Goal: Obtain resource: Obtain resource

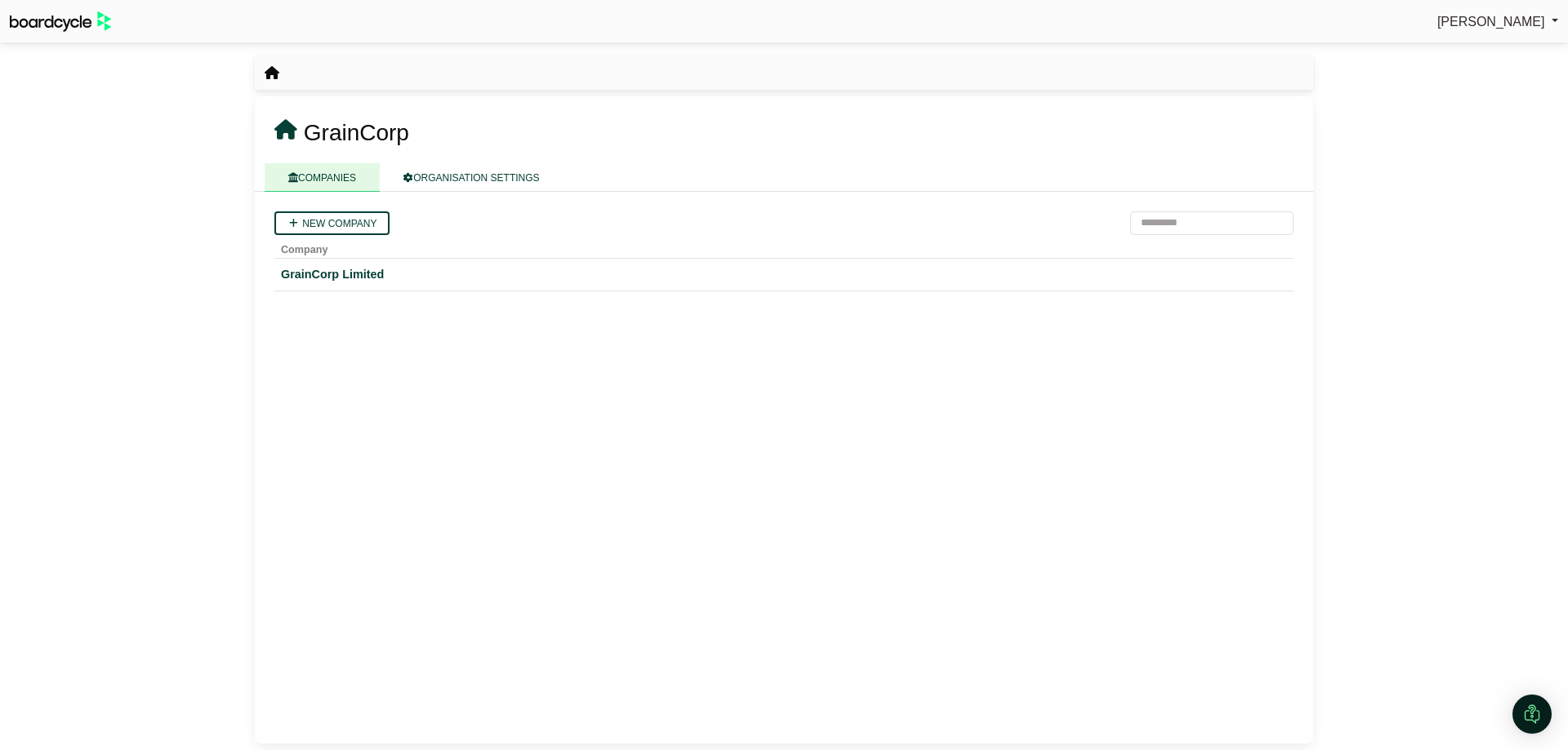
drag, startPoint x: 310, startPoint y: 274, endPoint x: 419, endPoint y: 370, distance: 145.2
click at [310, 274] on div "GrainCorp Limited" at bounding box center [784, 275] width 1007 height 19
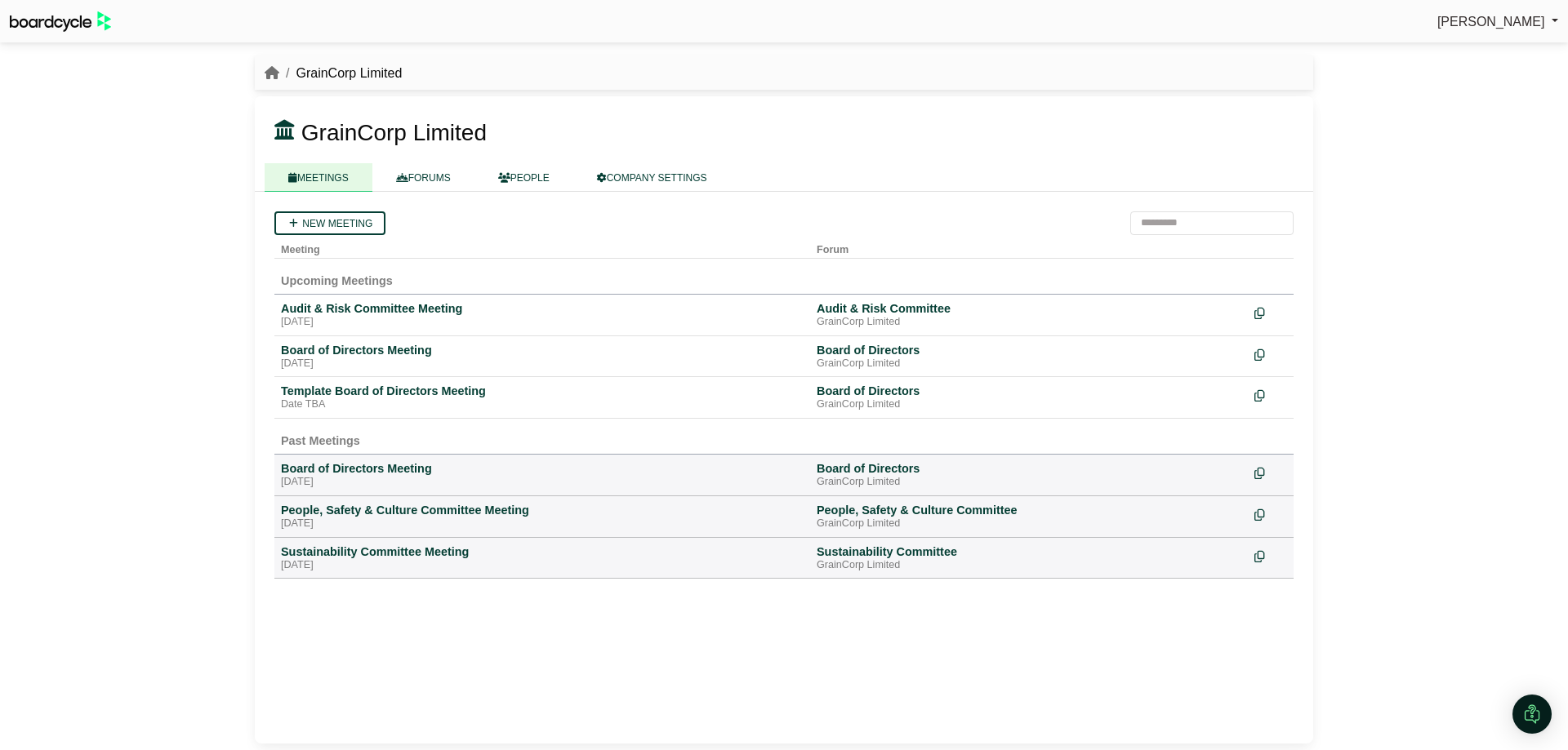
click at [396, 313] on div "Audit & Risk Committee Meeting" at bounding box center [542, 309] width 523 height 15
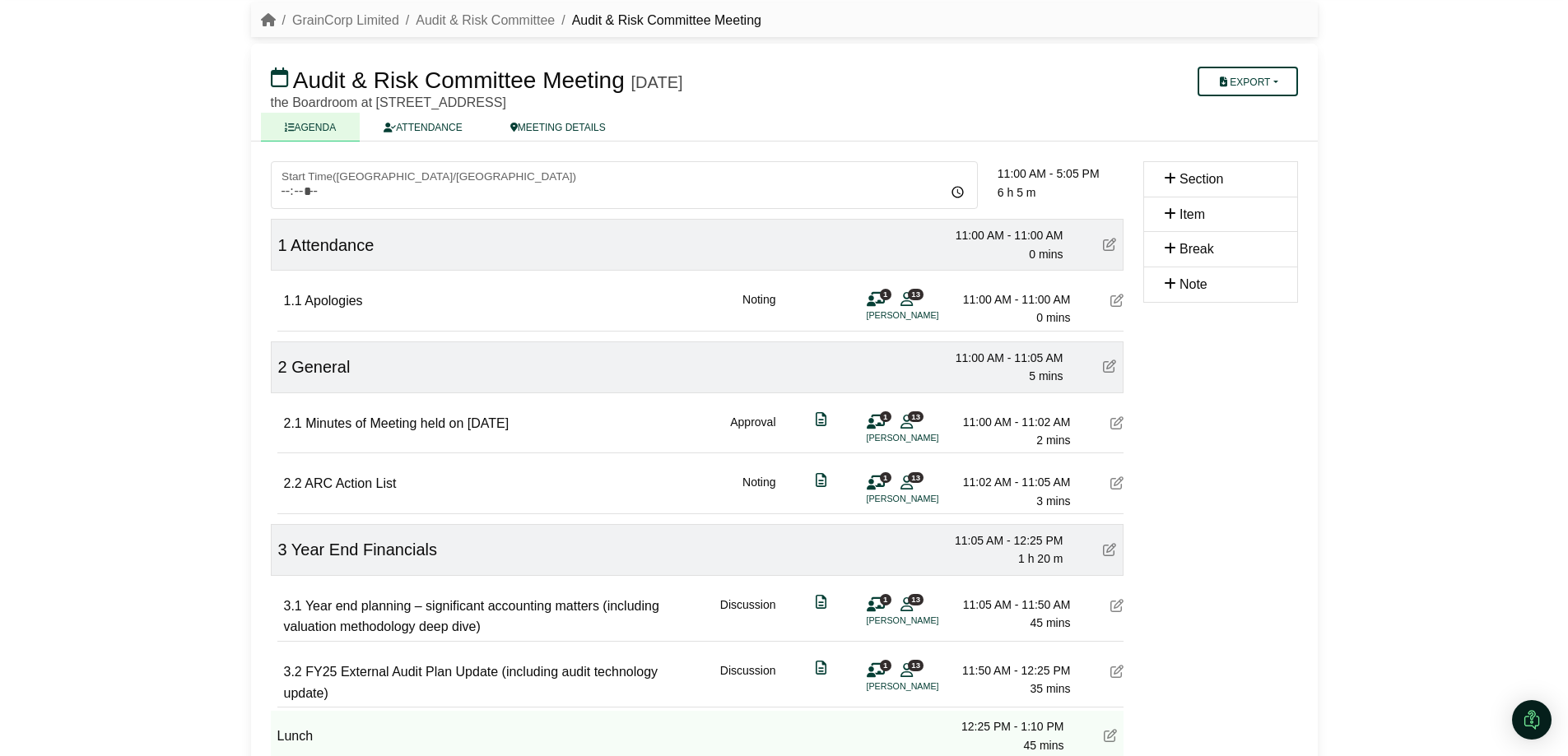
scroll to position [82, 0]
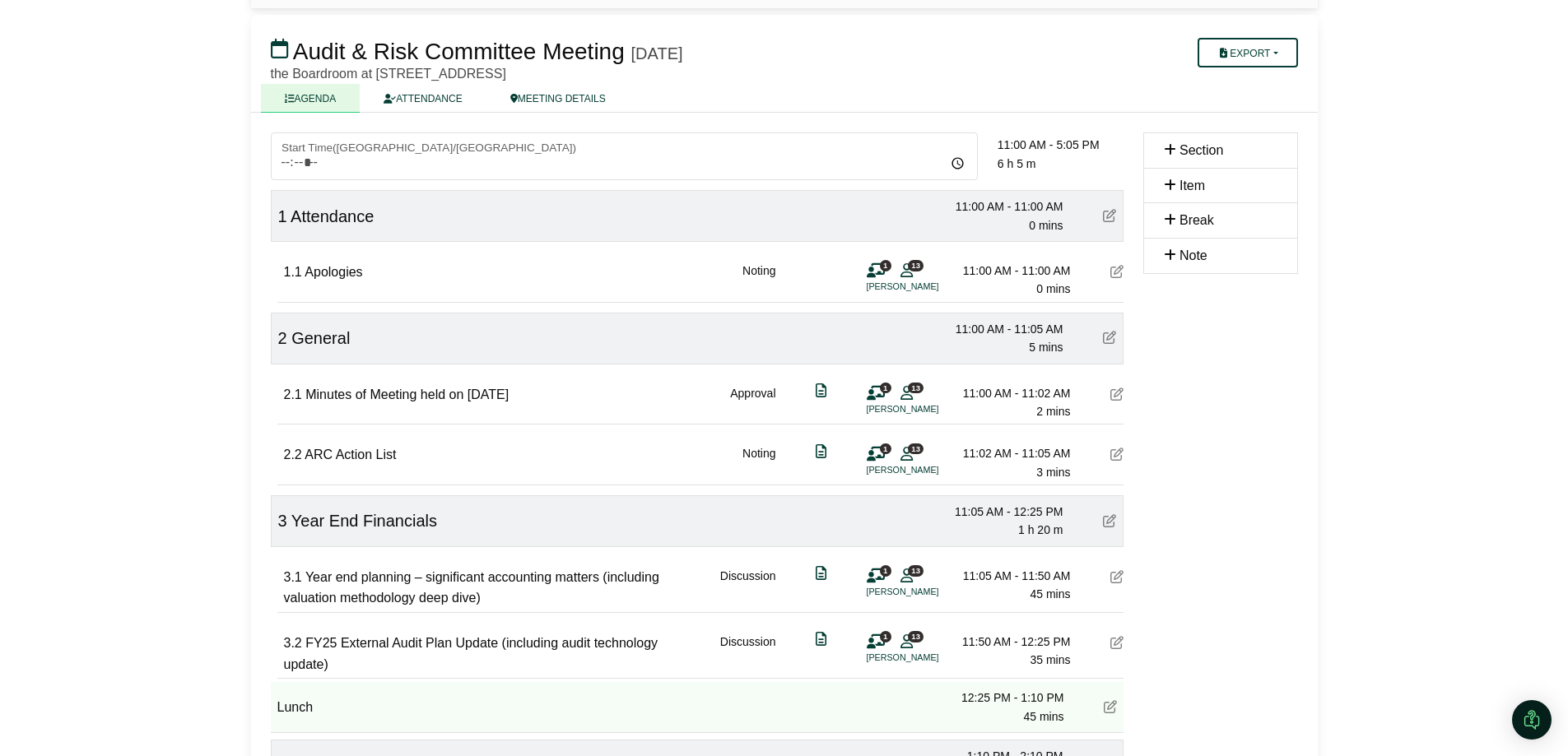
click at [1112, 270] on icon at bounding box center [1117, 271] width 13 height 13
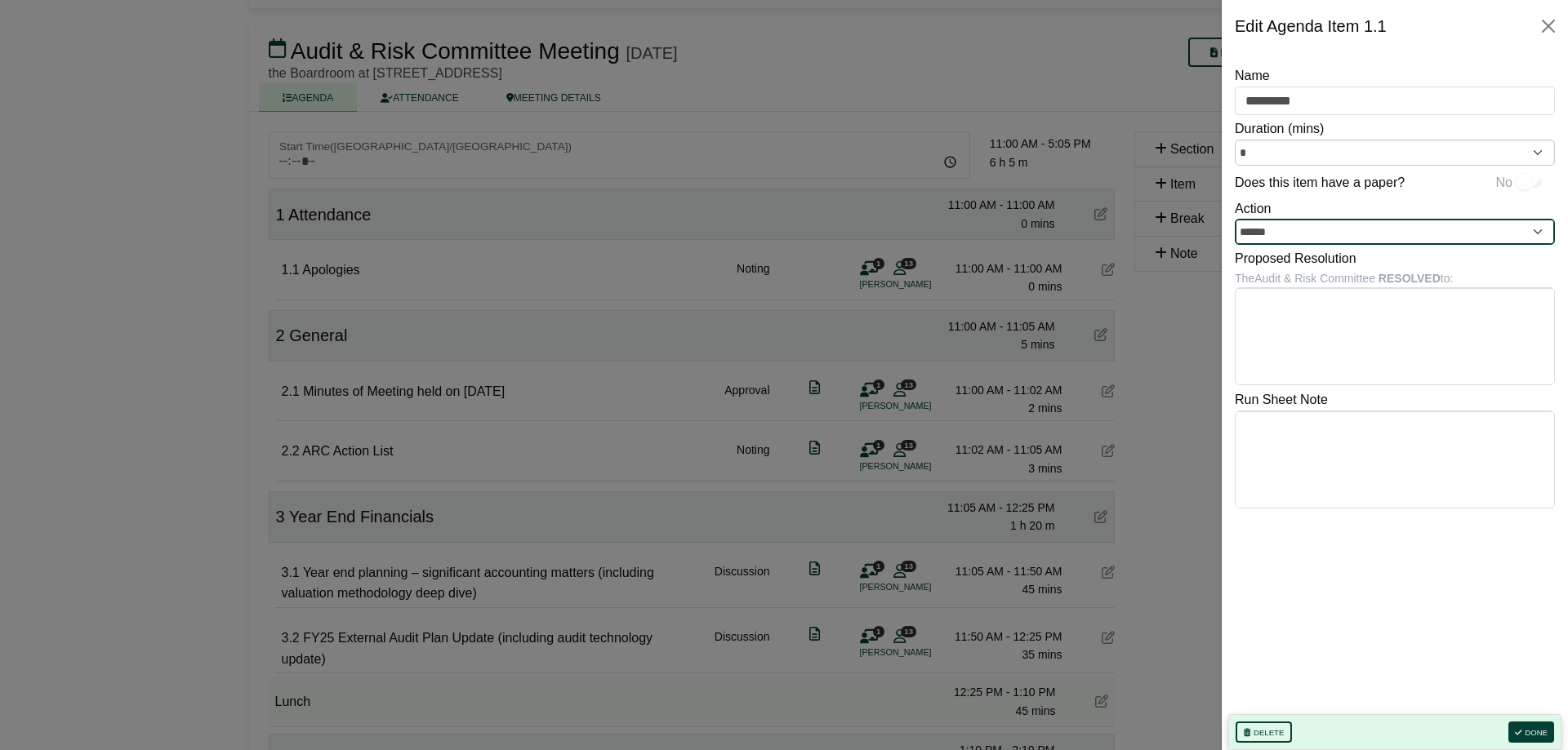
click at [1542, 233] on input "******" at bounding box center [1395, 232] width 320 height 26
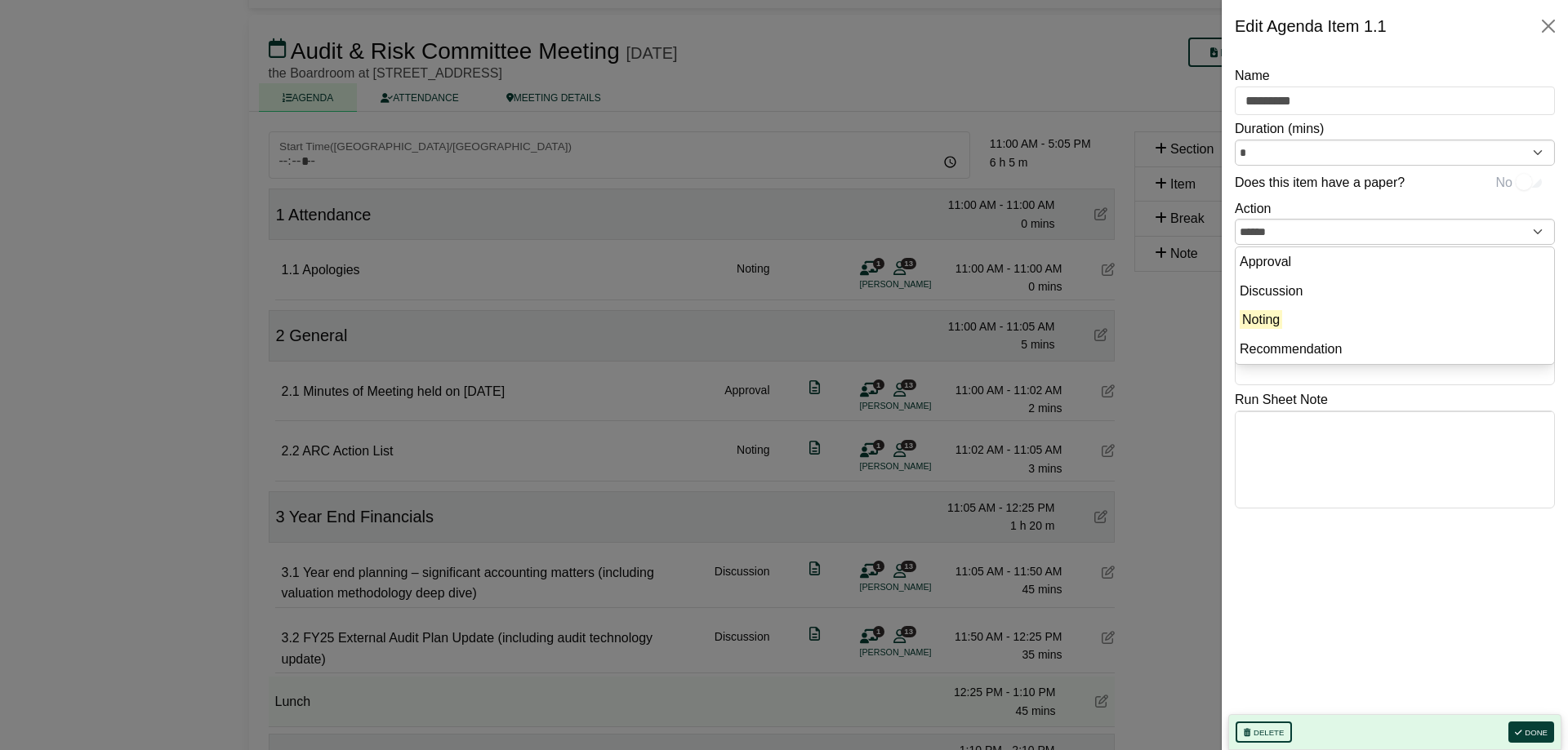
click at [1488, 599] on div "Name ********* Duration (mins) * Does this item have a paper? No Paper Link Act…" at bounding box center [1395, 390] width 320 height 649
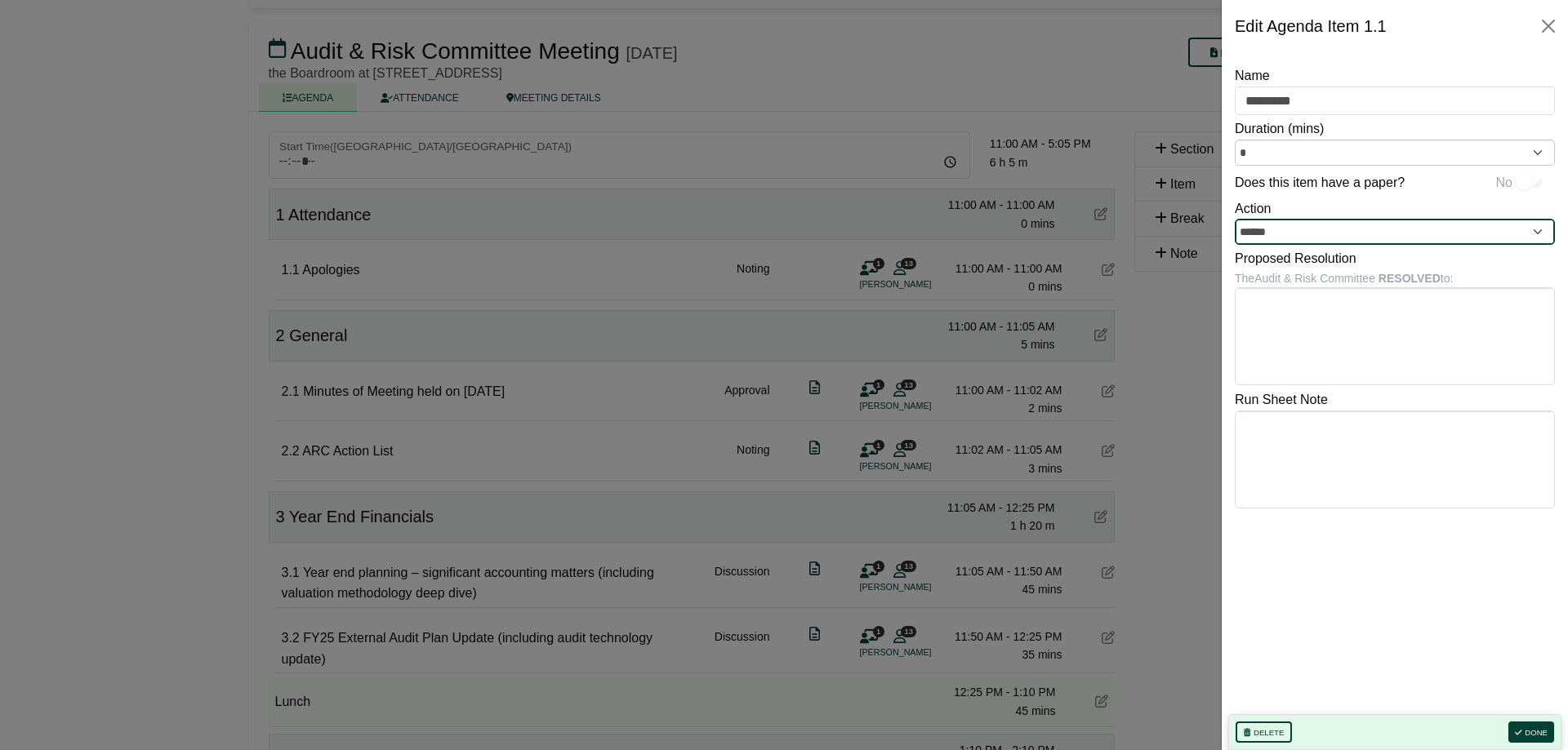
click at [1549, 230] on input "******" at bounding box center [1395, 232] width 320 height 26
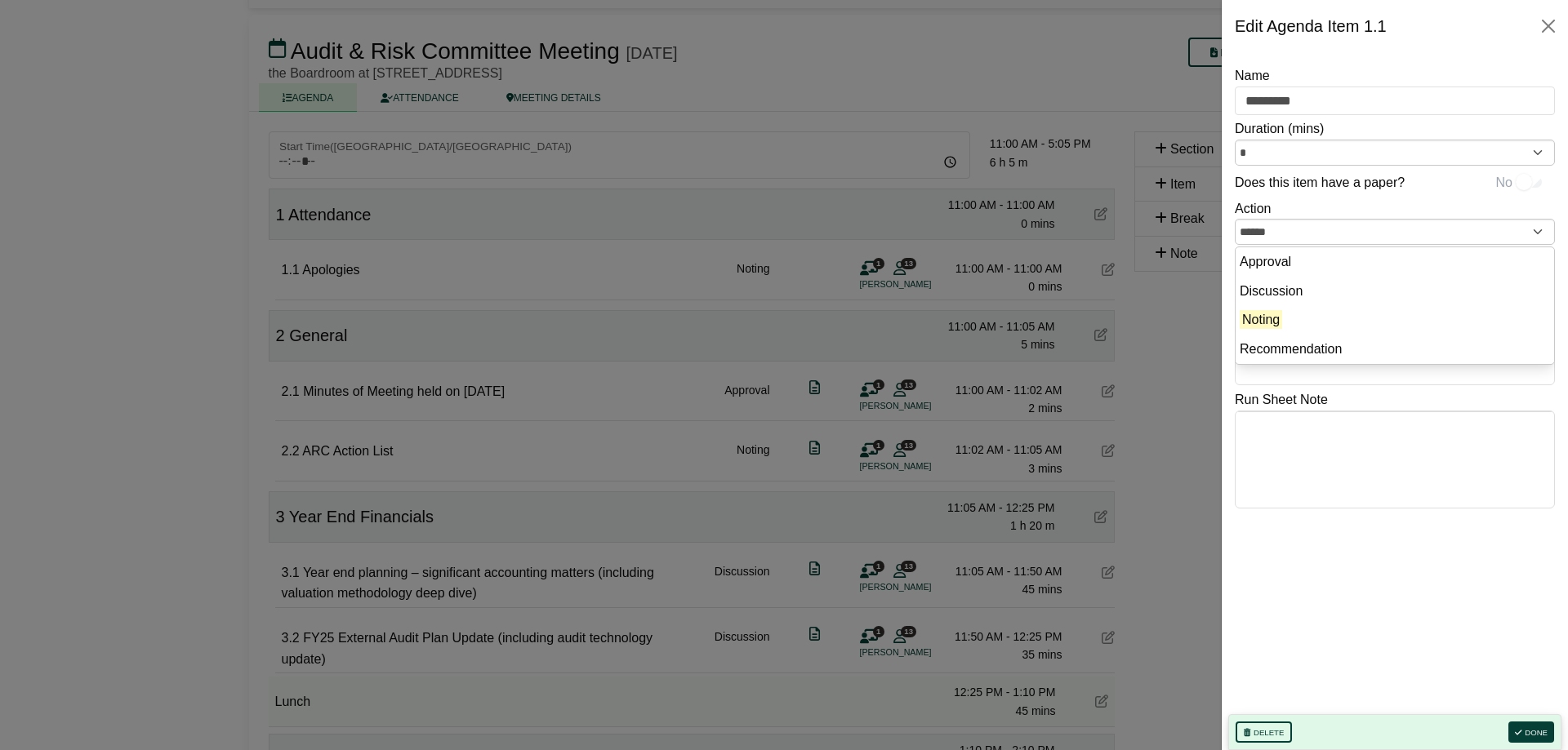
click at [1389, 589] on div "Name ********* Duration (mins) * Does this item have a paper? No Paper Link Act…" at bounding box center [1395, 390] width 320 height 649
drag, startPoint x: 1551, startPoint y: 25, endPoint x: 912, endPoint y: 96, distance: 642.9
click at [1551, 25] on button "Close" at bounding box center [1548, 26] width 26 height 26
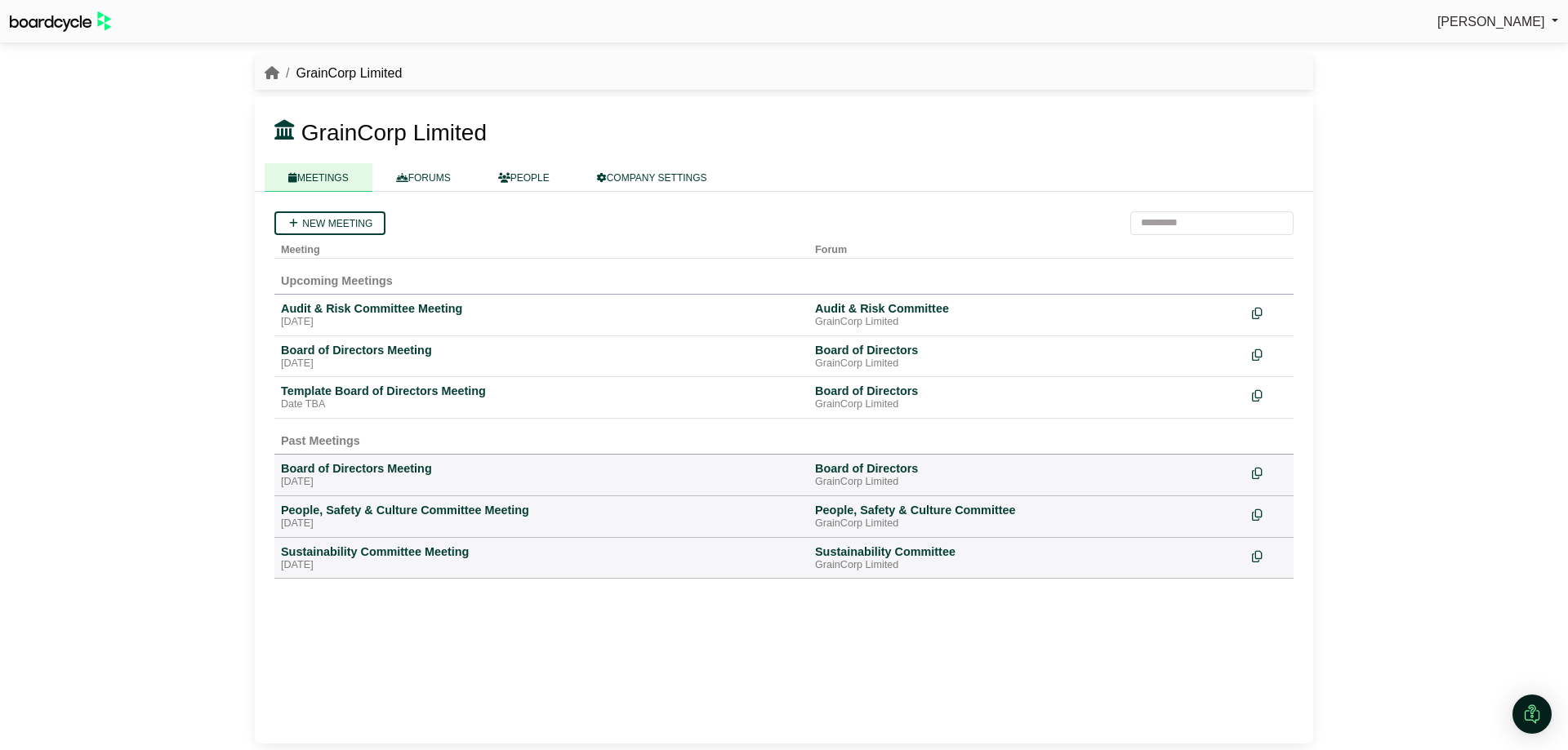
click at [394, 351] on div "Board of Directors Meeting" at bounding box center [541, 351] width 521 height 15
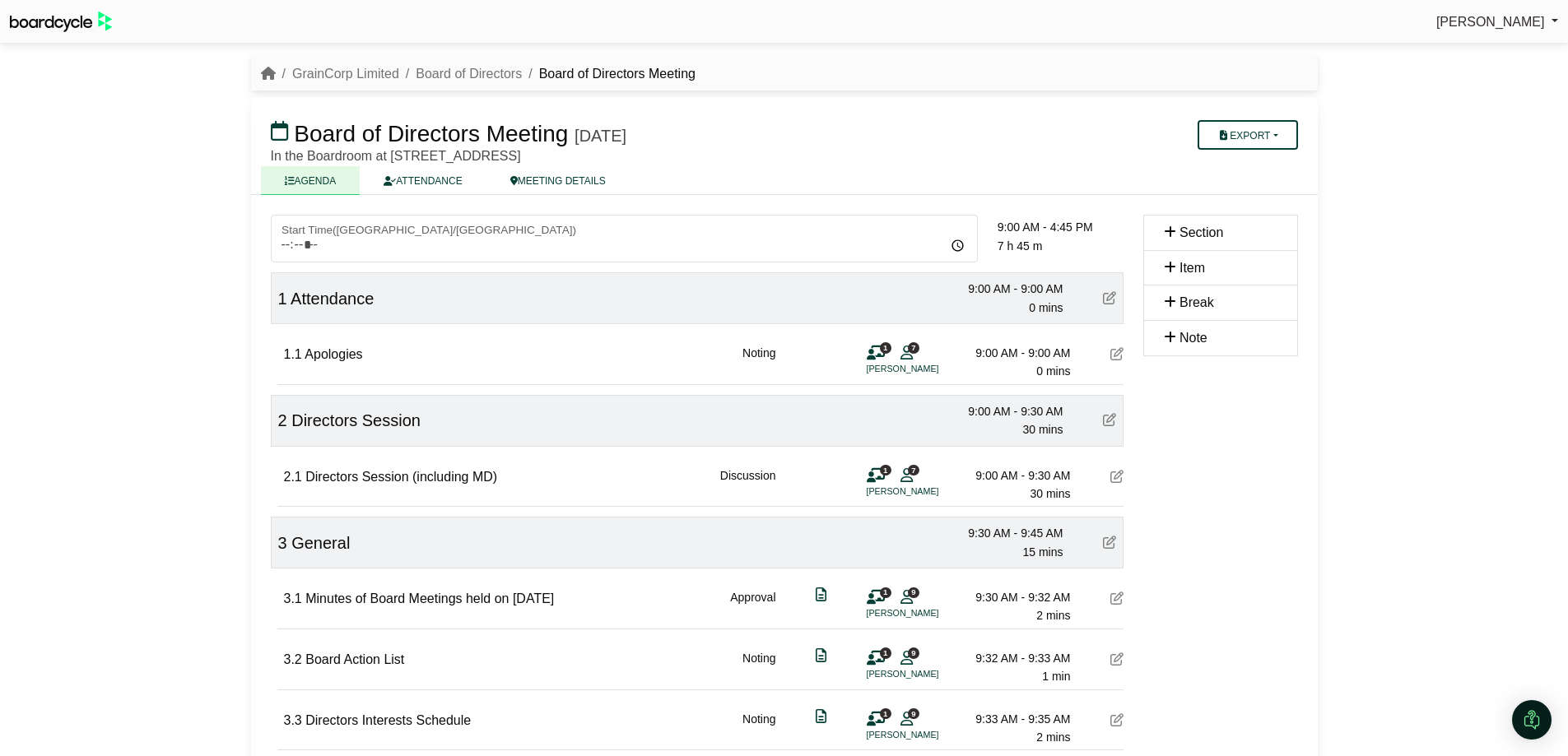
click at [1111, 470] on icon at bounding box center [1117, 477] width 13 height 13
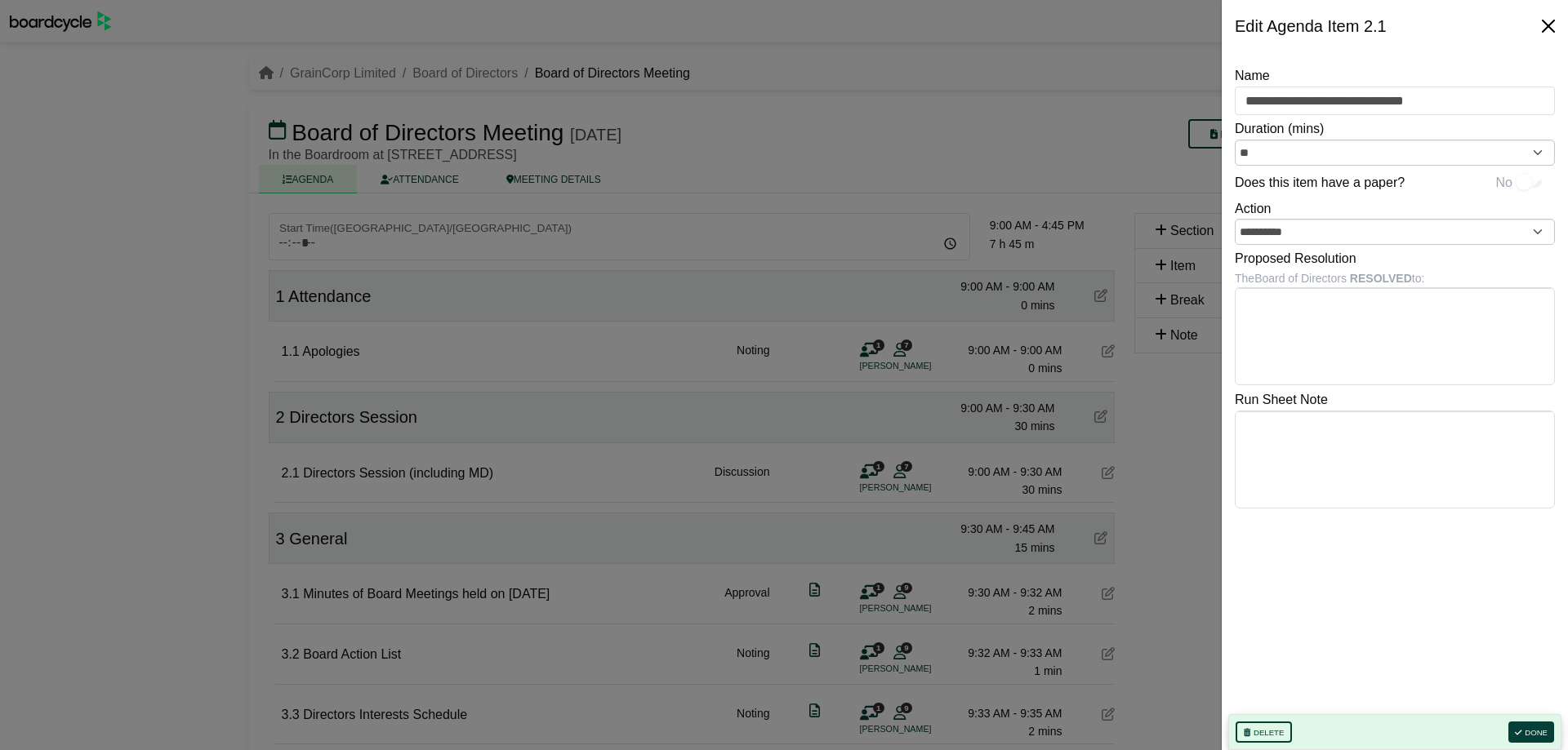
click at [1542, 22] on button "Close" at bounding box center [1548, 26] width 26 height 26
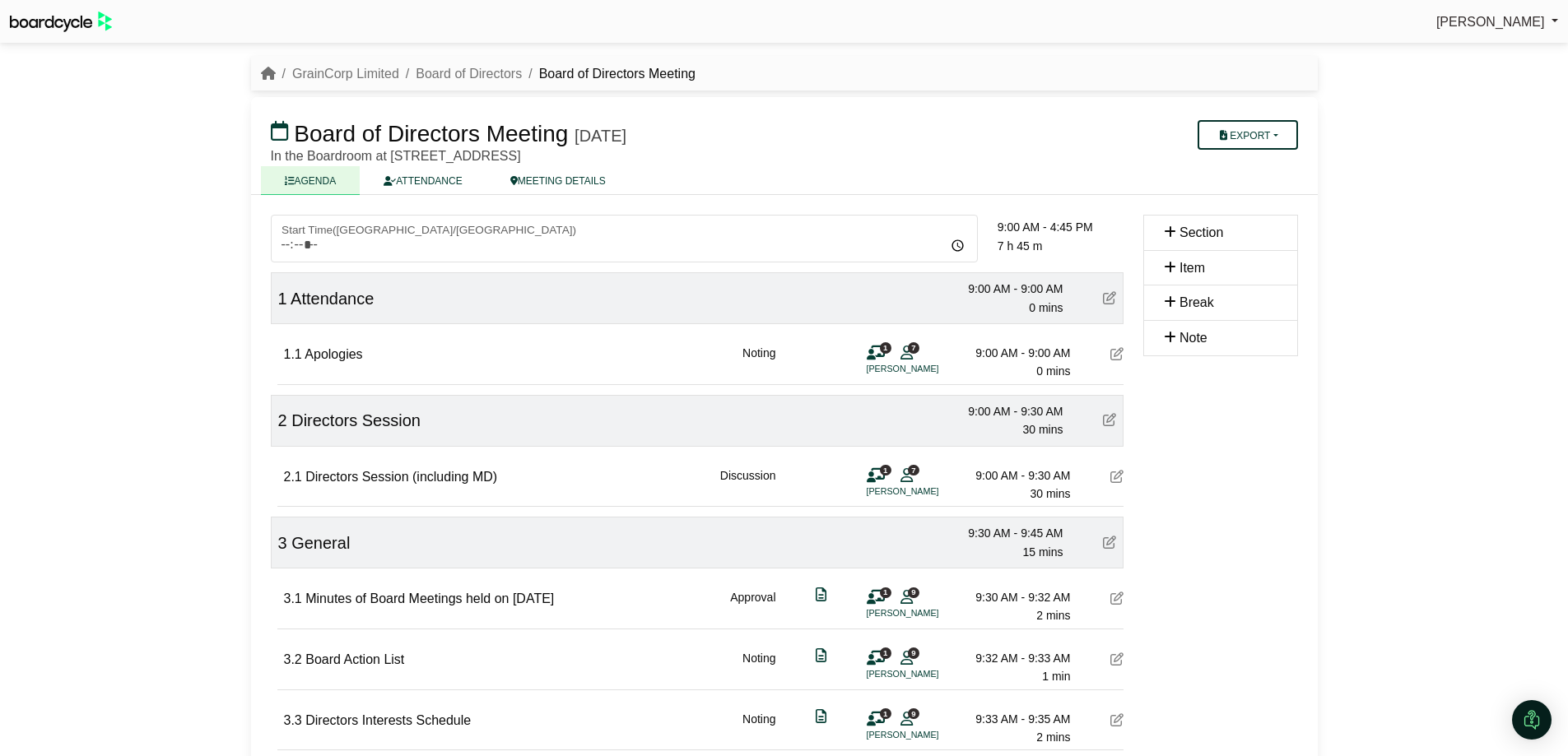
click at [1237, 134] on button "Export" at bounding box center [1247, 134] width 100 height 29
click at [1291, 184] on link "Run Sheet" at bounding box center [1264, 189] width 143 height 25
click at [318, 74] on link "GrainCorp Limited" at bounding box center [346, 74] width 107 height 14
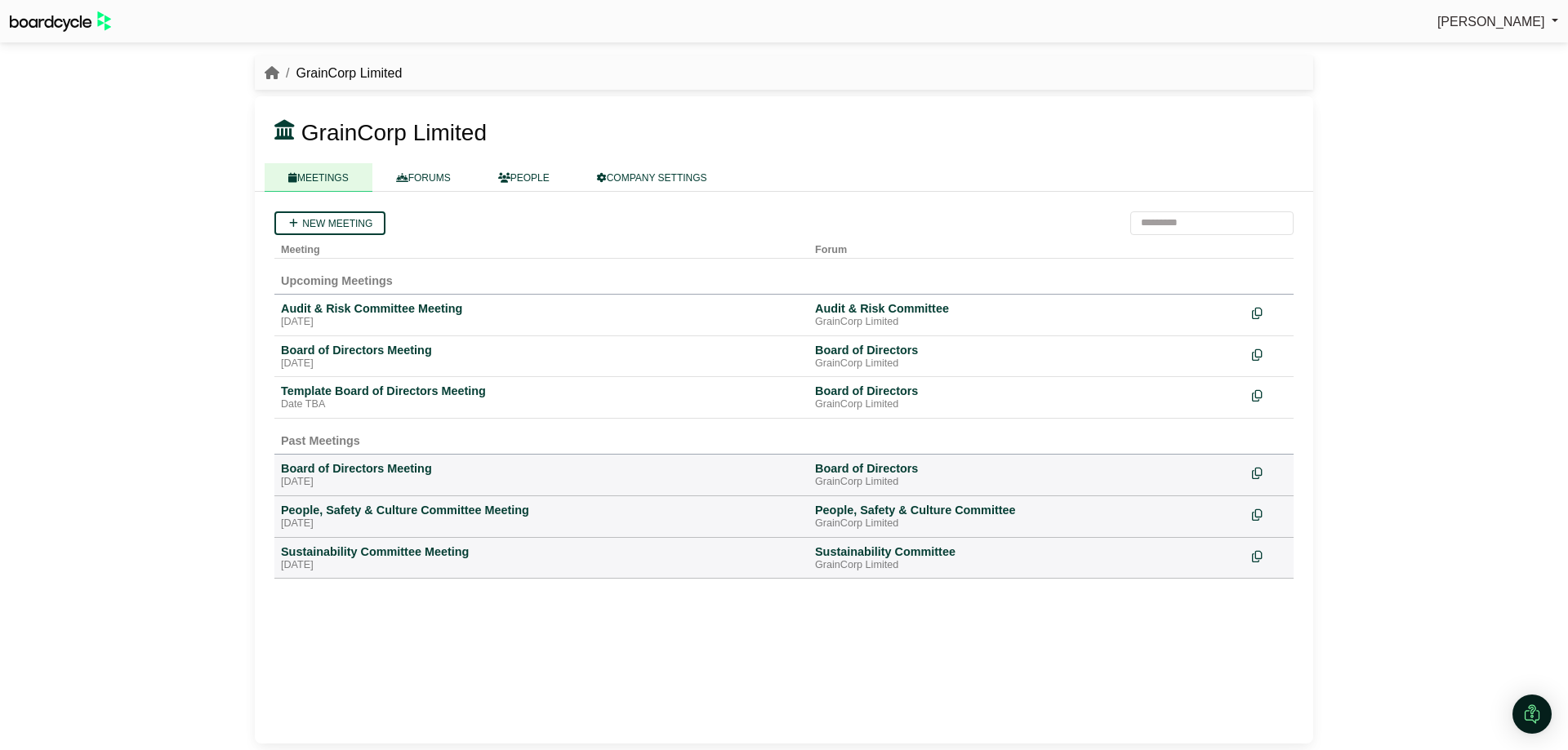
click at [385, 551] on div "Sustainability Committee Meeting" at bounding box center [541, 552] width 521 height 15
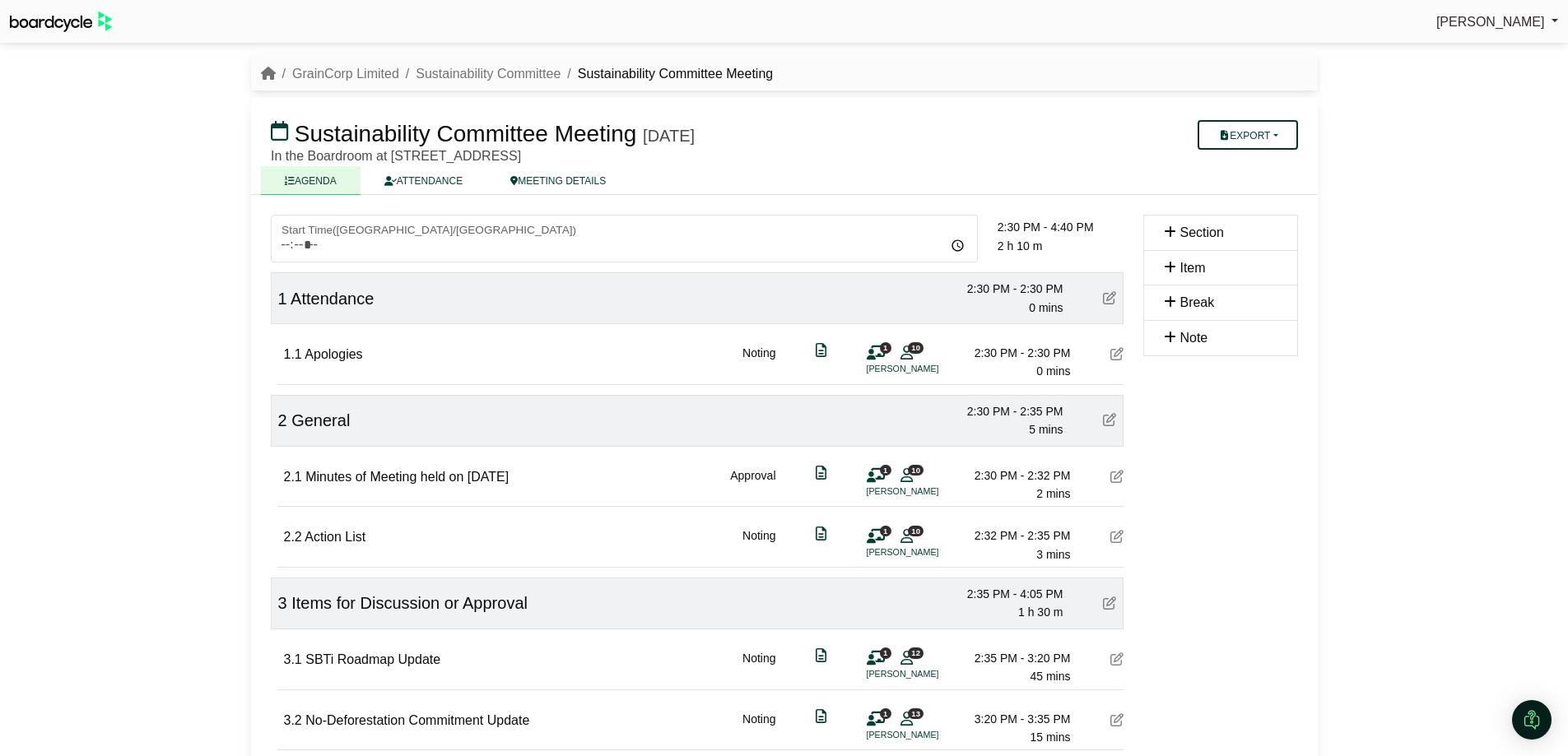
click at [1237, 143] on button "Export" at bounding box center [1247, 134] width 100 height 29
click at [1252, 192] on link "Run Sheet" at bounding box center [1264, 189] width 143 height 25
drag, startPoint x: 508, startPoint y: 80, endPoint x: 455, endPoint y: 85, distance: 53.2
click at [508, 80] on link "Sustainability Committee" at bounding box center [488, 74] width 145 height 14
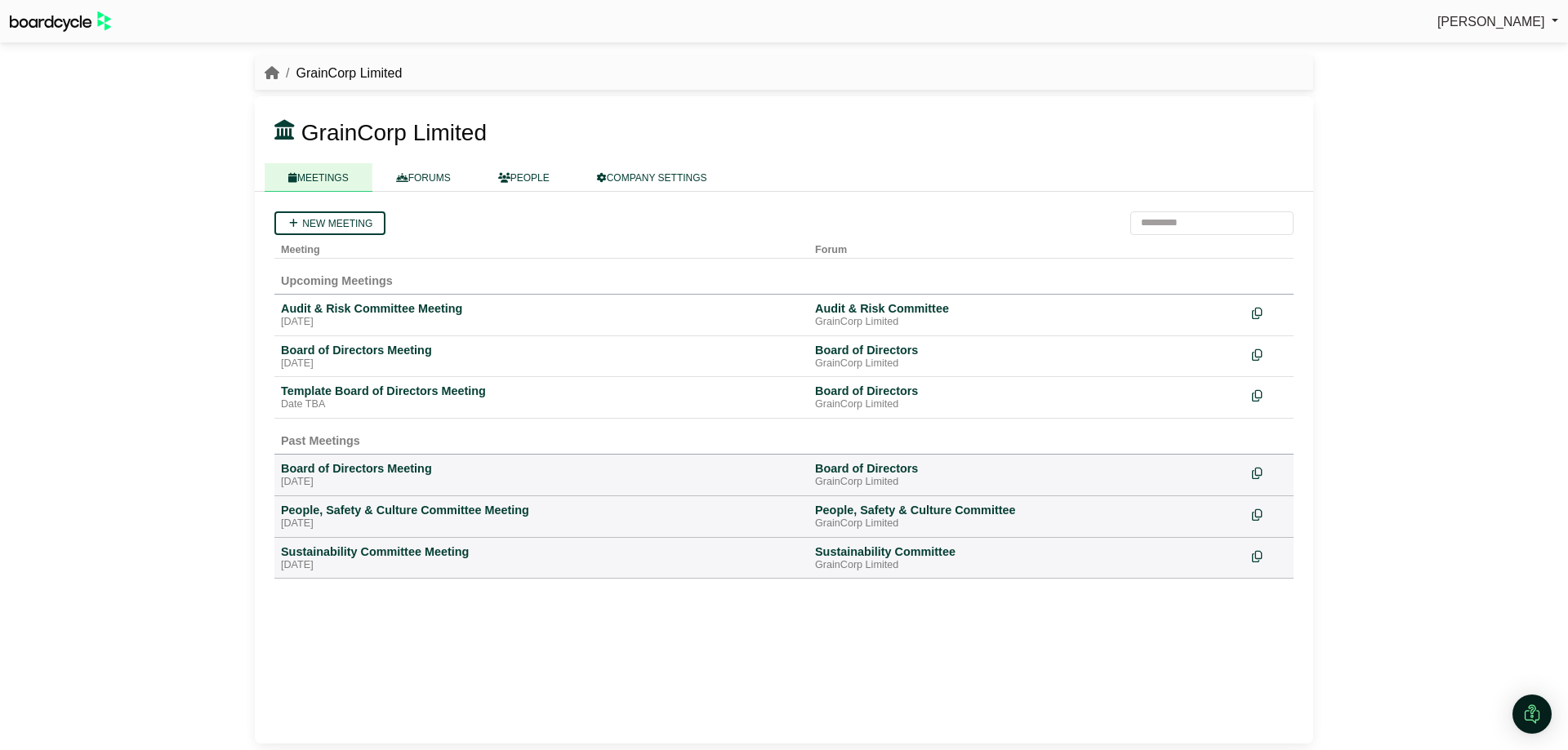
click at [352, 512] on div "People, Safety & Culture Committee Meeting" at bounding box center [541, 511] width 521 height 15
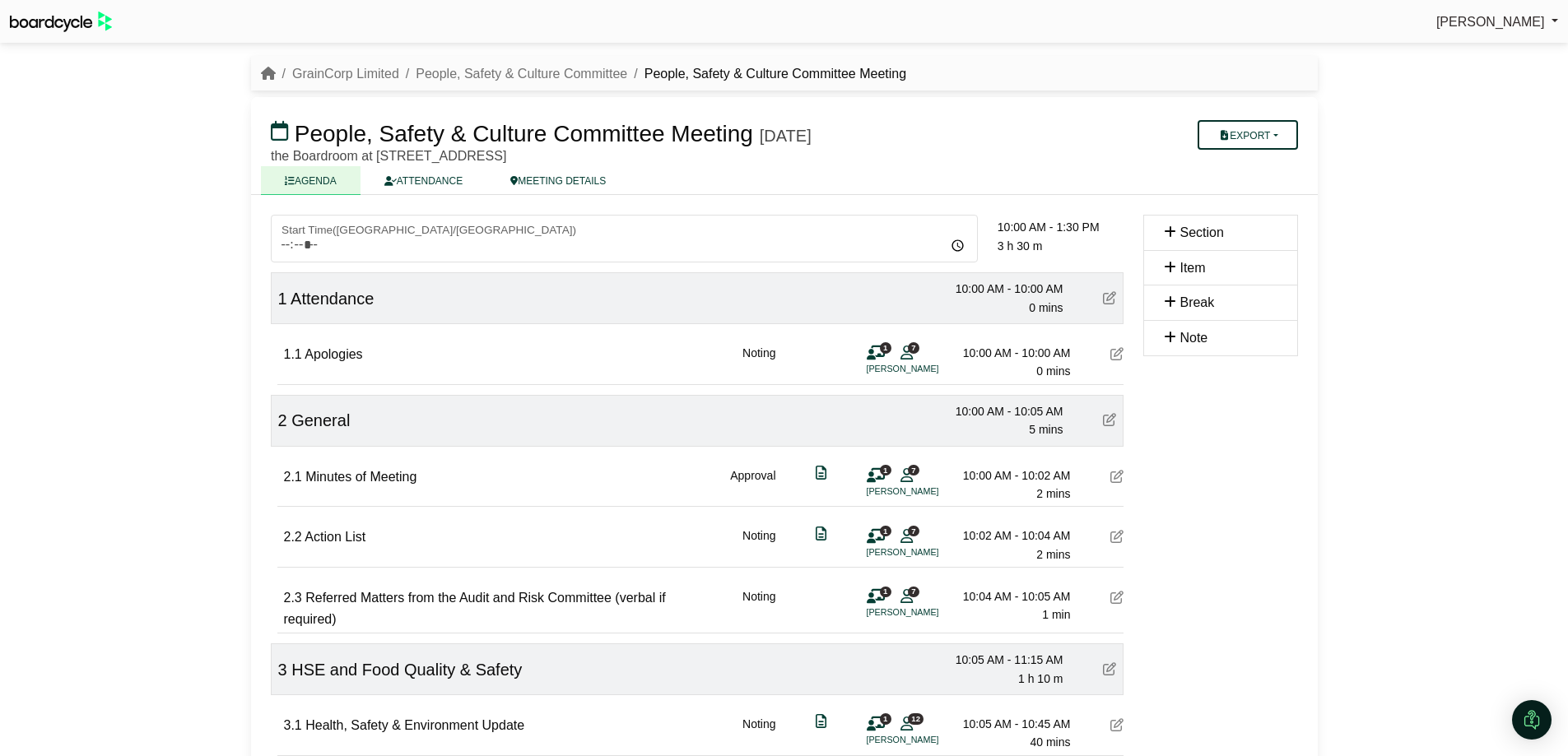
click at [1256, 133] on button "Export" at bounding box center [1247, 134] width 100 height 29
click at [1280, 166] on link "Agenda" at bounding box center [1264, 164] width 143 height 25
click at [1275, 141] on button "Export" at bounding box center [1247, 134] width 100 height 29
drag, startPoint x: 1270, startPoint y: 190, endPoint x: 1285, endPoint y: 189, distance: 15.0
click at [1270, 190] on link "Run Sheet" at bounding box center [1264, 189] width 143 height 25
